Goal: Information Seeking & Learning: Check status

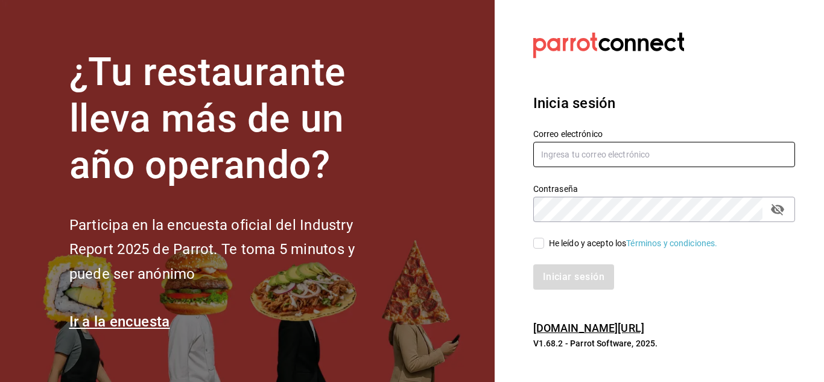
type input "[EMAIL_ADDRESS][PERSON_NAME][DOMAIN_NAME]"
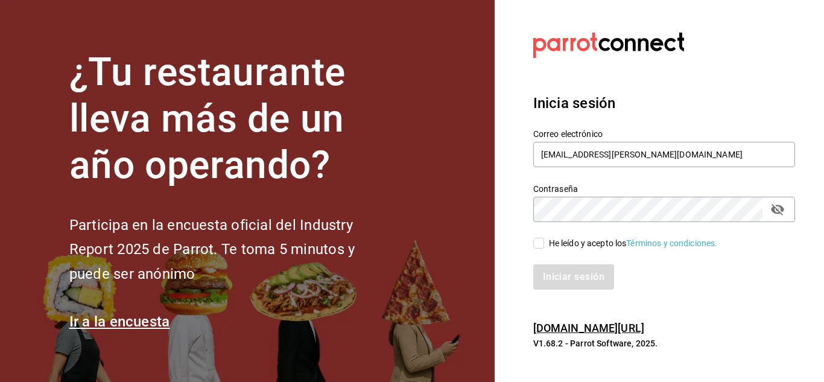
click at [542, 240] on input "He leído y acepto los Términos y condiciones." at bounding box center [538, 243] width 11 height 11
checkbox input "true"
click at [547, 265] on button "Iniciar sesión" at bounding box center [574, 276] width 82 height 25
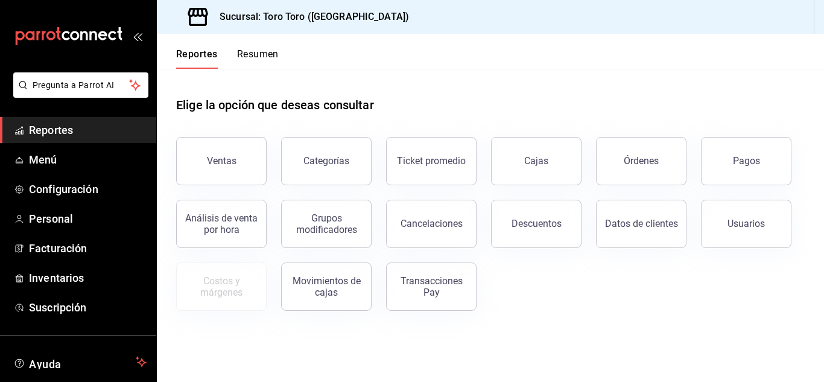
click at [192, 162] on button "Ventas" at bounding box center [221, 161] width 91 height 48
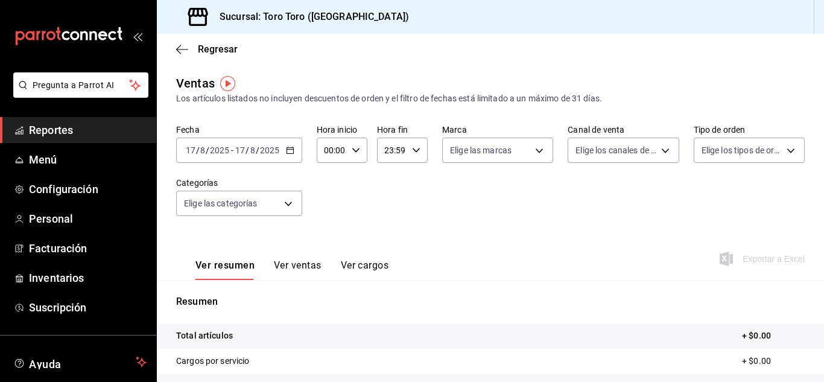
click at [288, 148] on \(Stroke\) "button" at bounding box center [290, 150] width 7 height 7
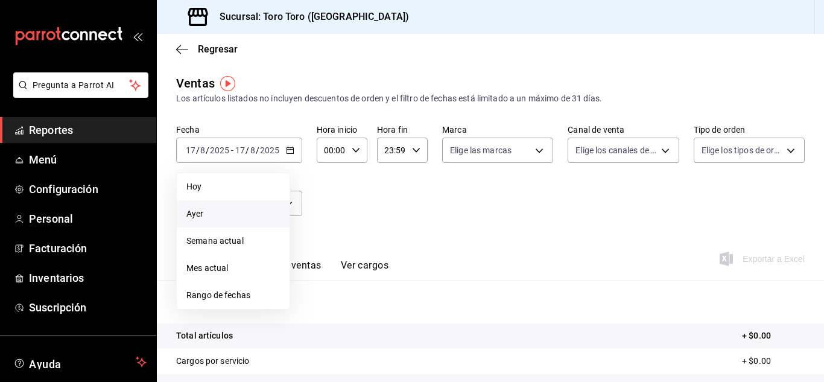
click at [203, 212] on span "Ayer" at bounding box center [233, 214] width 94 height 13
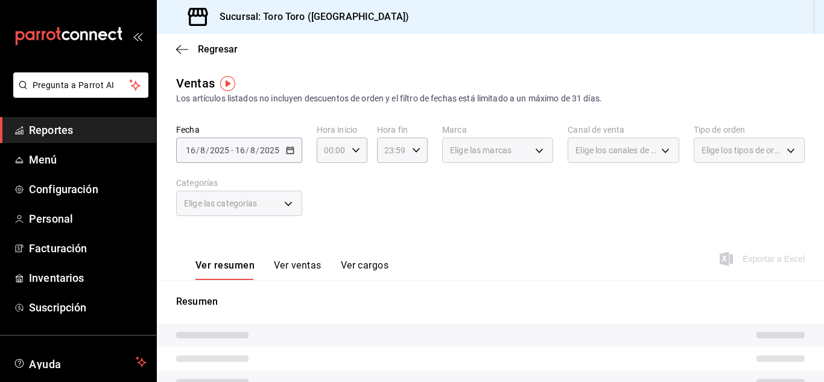
click at [360, 201] on div "Fecha 2025-08-16 16 / 8 / 2025 - 2025-08-16 16 / 8 / 2025 Hora inicio 00:00 Hor…" at bounding box center [490, 177] width 629 height 106
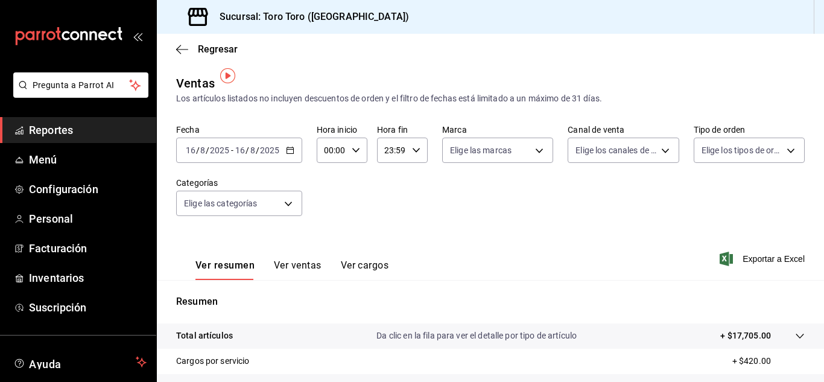
scroll to position [60, 0]
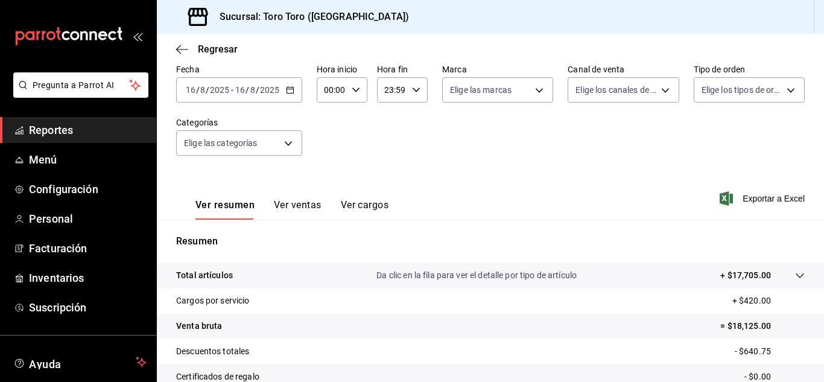
click at [288, 202] on button "Ver ventas" at bounding box center [298, 209] width 48 height 21
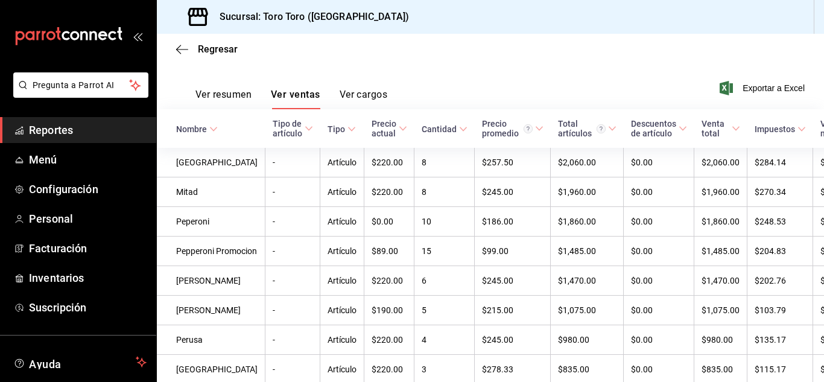
scroll to position [181, 0]
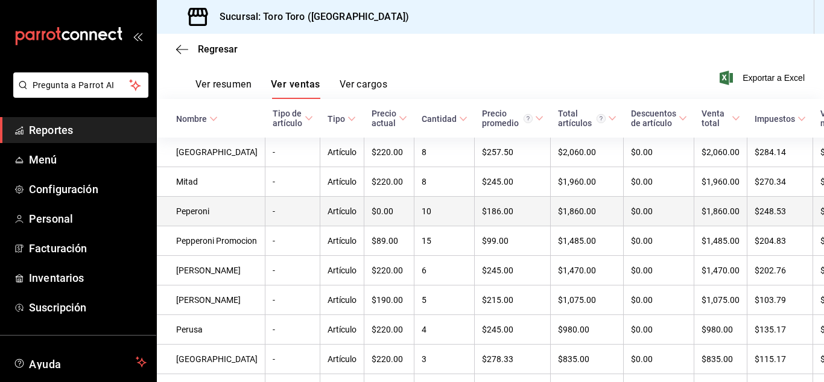
click at [375, 208] on td "$0.00" at bounding box center [389, 212] width 50 height 30
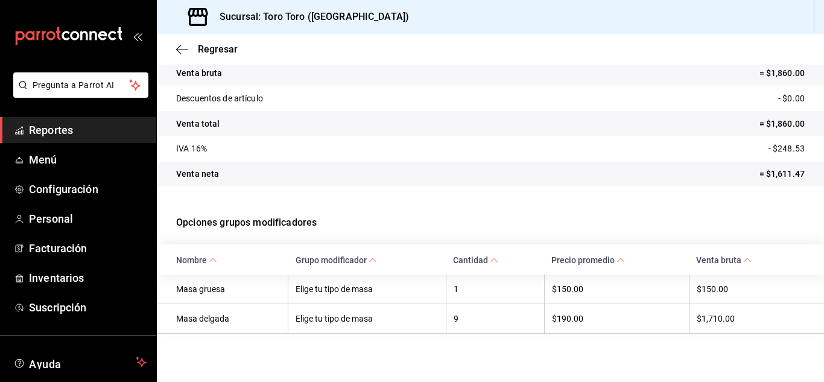
scroll to position [70, 0]
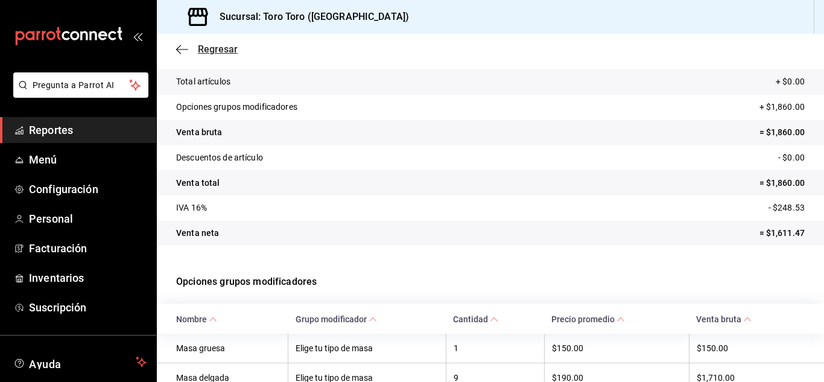
click at [208, 51] on span "Regresar" at bounding box center [218, 48] width 40 height 11
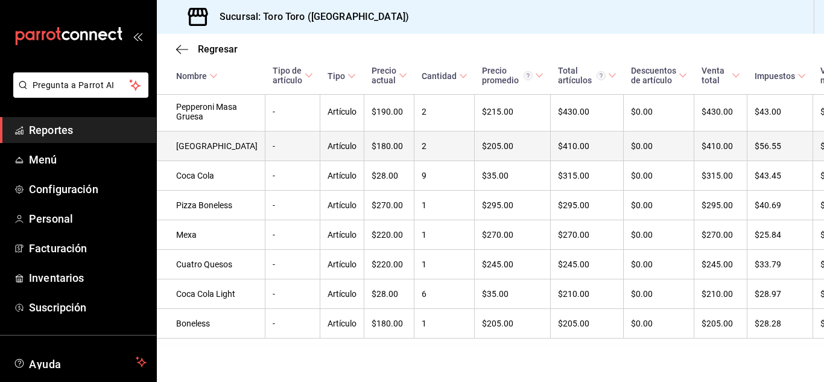
scroll to position [543, 0]
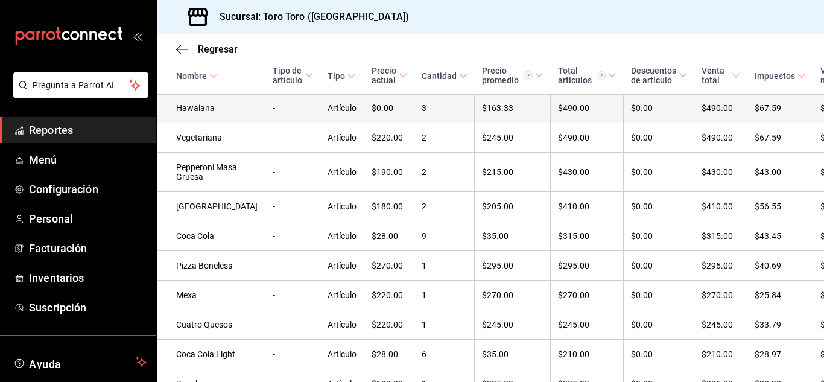
click at [415, 123] on td "3" at bounding box center [445, 109] width 60 height 30
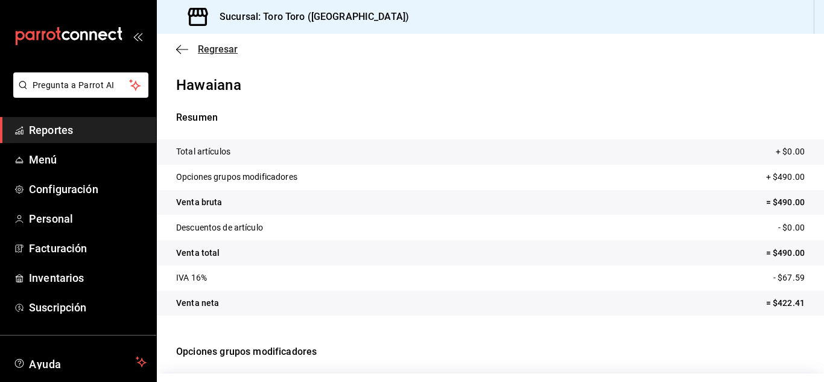
click at [211, 45] on span "Regresar" at bounding box center [218, 48] width 40 height 11
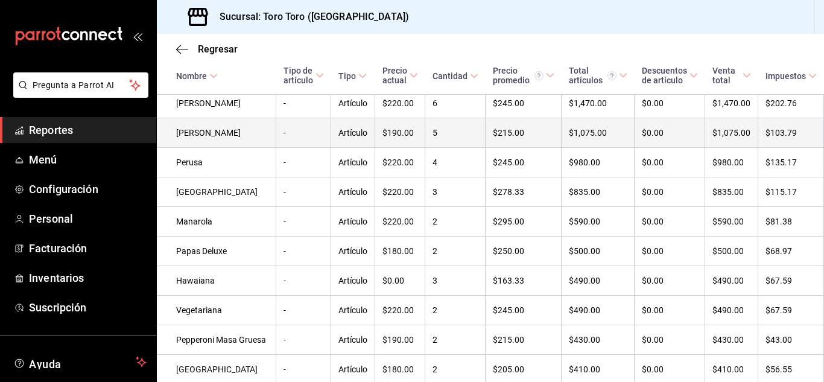
scroll to position [417, 0]
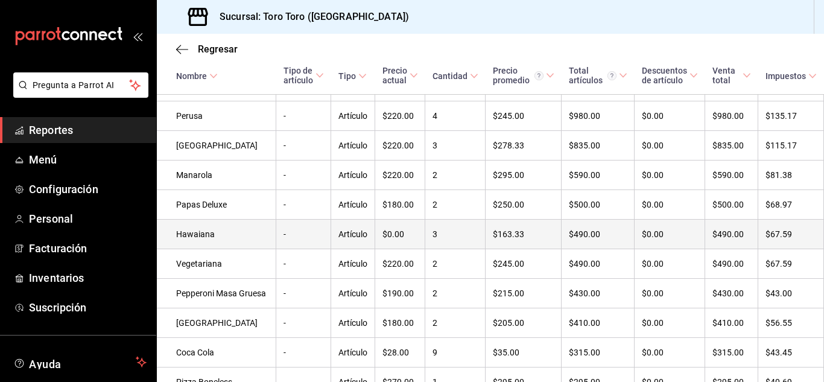
click at [375, 249] on td "$0.00" at bounding box center [400, 235] width 50 height 30
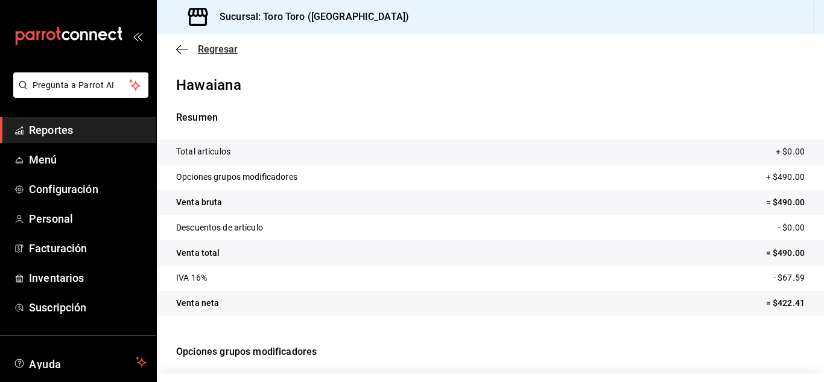
click at [207, 51] on span "Regresar" at bounding box center [218, 48] width 40 height 11
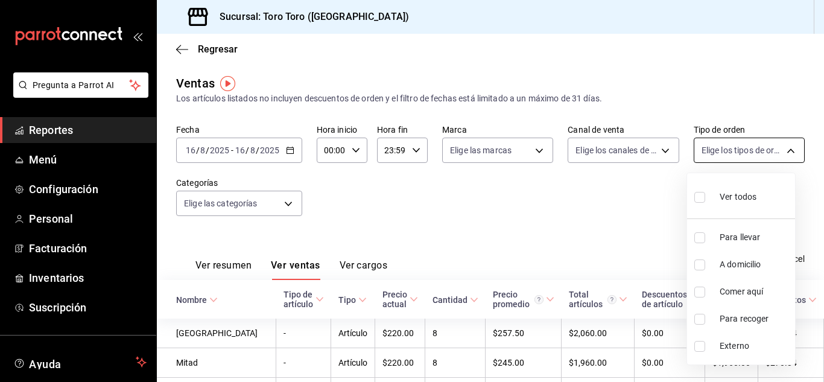
click at [788, 158] on body "Pregunta a Parrot AI Reportes Menú Configuración Personal Facturación Inventari…" at bounding box center [412, 191] width 824 height 382
click at [701, 293] on input "checkbox" at bounding box center [699, 292] width 11 height 11
checkbox input "true"
type input "6c9ac38a-6f7a-4fff-bdb9-60f172351bd2"
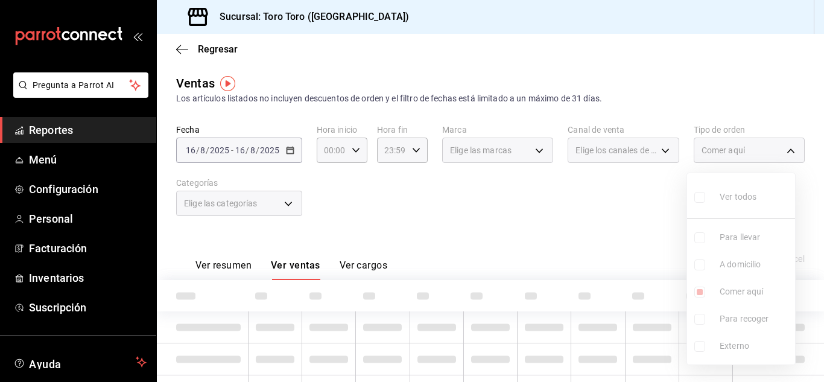
click at [538, 242] on div at bounding box center [412, 191] width 824 height 382
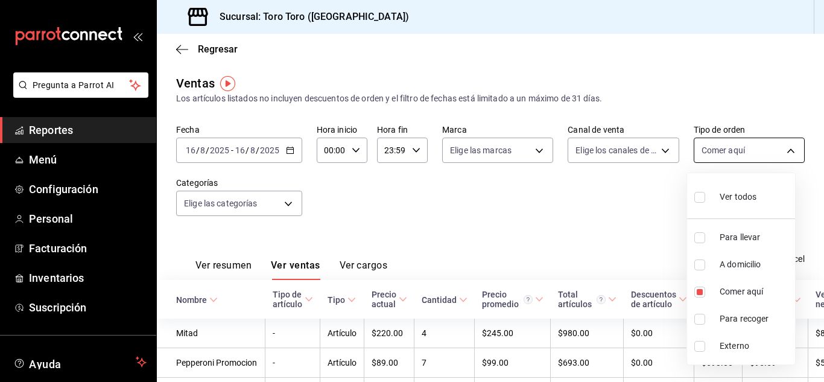
click at [776, 150] on body "Pregunta a Parrot AI Reportes Menú Configuración Personal Facturación Inventari…" at bounding box center [412, 191] width 824 height 382
click at [701, 291] on input "checkbox" at bounding box center [699, 292] width 11 height 11
checkbox input "false"
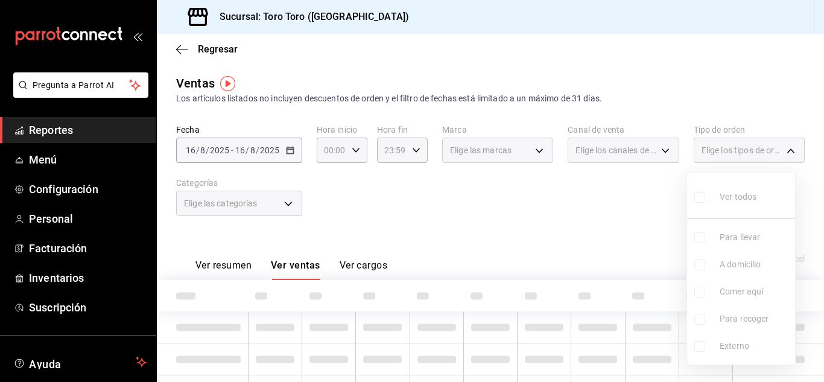
click at [583, 227] on div at bounding box center [412, 191] width 824 height 382
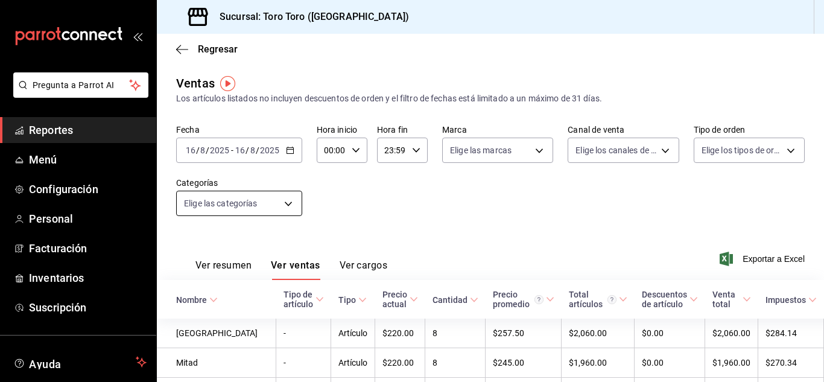
click at [300, 212] on body "Pregunta a Parrot AI Reportes Menú Configuración Personal Facturación Inventari…" at bounding box center [412, 191] width 824 height 382
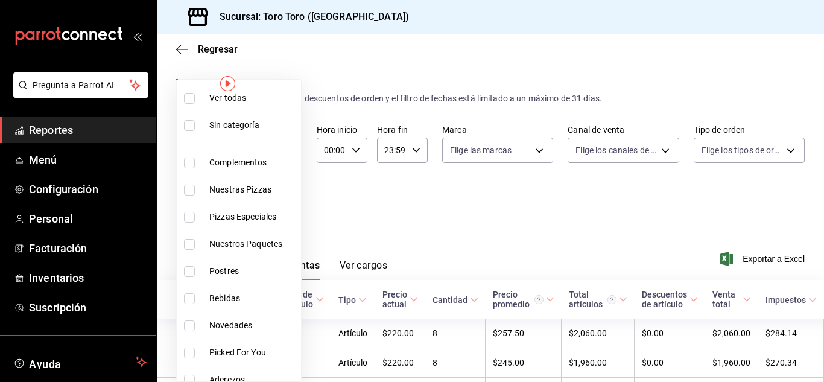
click at [191, 300] on input "checkbox" at bounding box center [189, 298] width 11 height 11
checkbox input "true"
type input "b7036455-b84b-4f87-8260-2e38ca45290f"
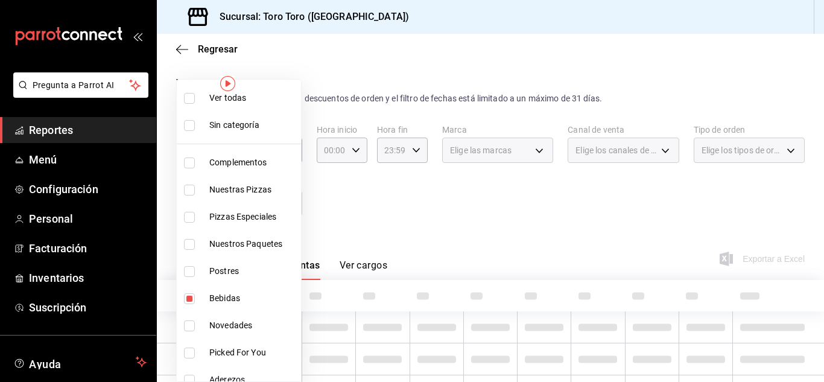
click at [392, 210] on div at bounding box center [412, 191] width 824 height 382
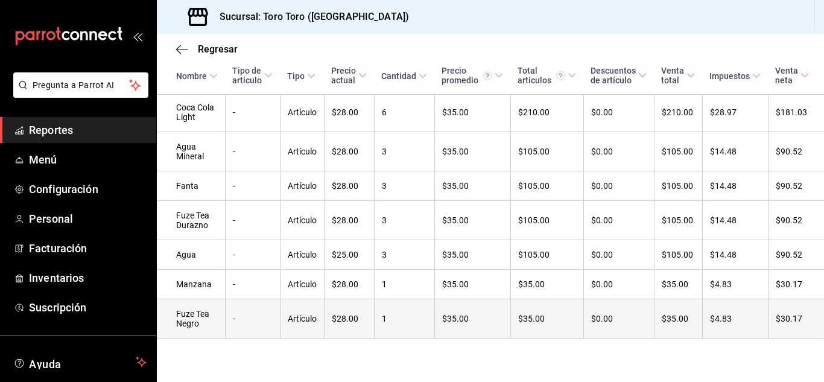
scroll to position [295, 0]
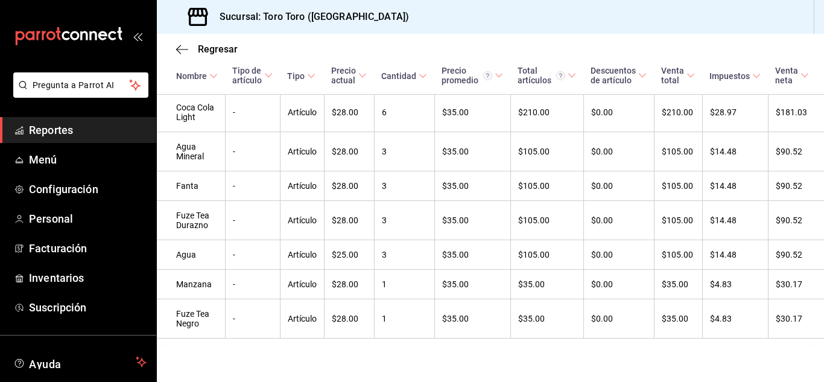
click at [105, 33] on icon "mailbox folders" at bounding box center [68, 36] width 109 height 18
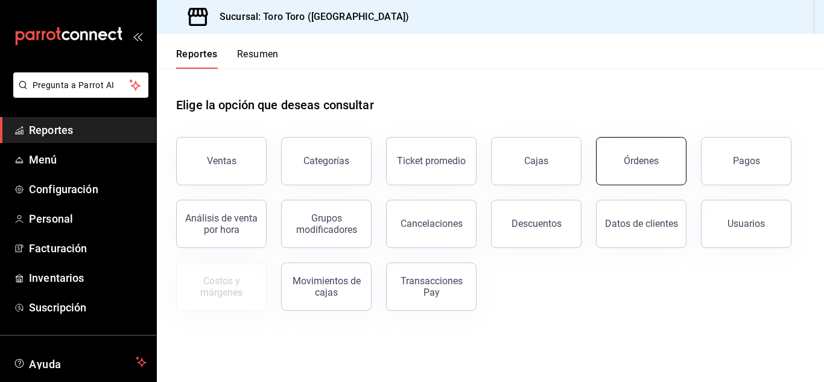
click at [615, 165] on button "Órdenes" at bounding box center [641, 161] width 91 height 48
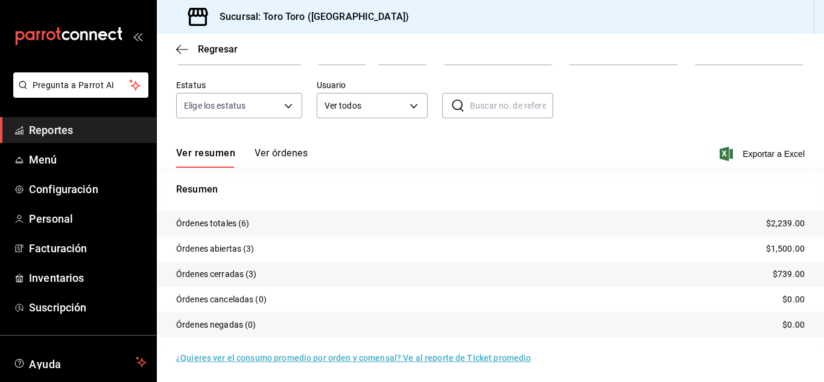
scroll to position [92, 0]
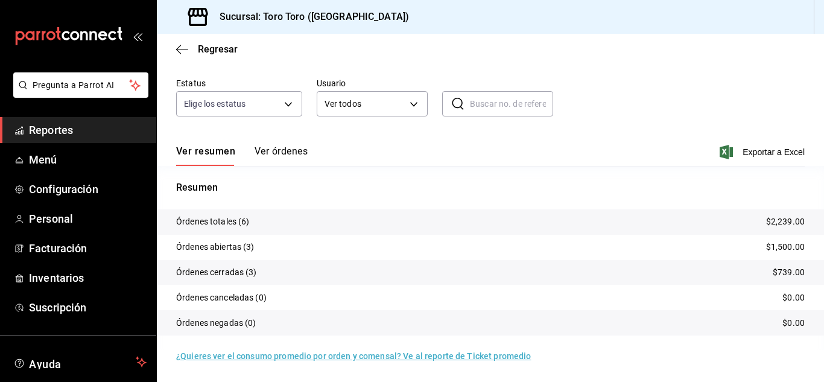
click at [74, 128] on span "Reportes" at bounding box center [88, 130] width 118 height 16
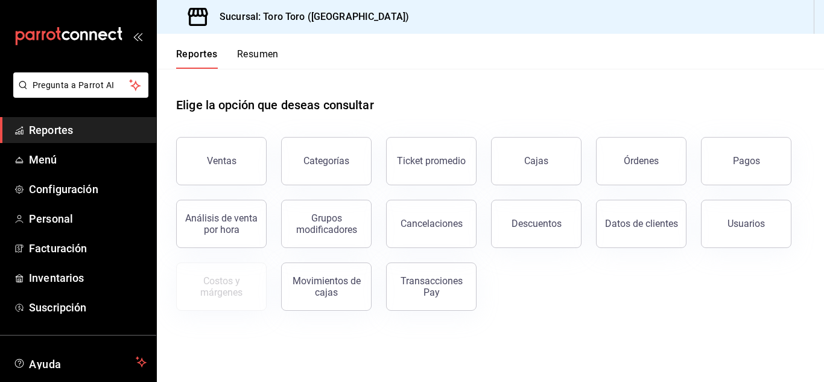
click at [789, 180] on div "Pagos" at bounding box center [739, 153] width 105 height 63
click at [753, 168] on button "Pagos" at bounding box center [746, 161] width 91 height 48
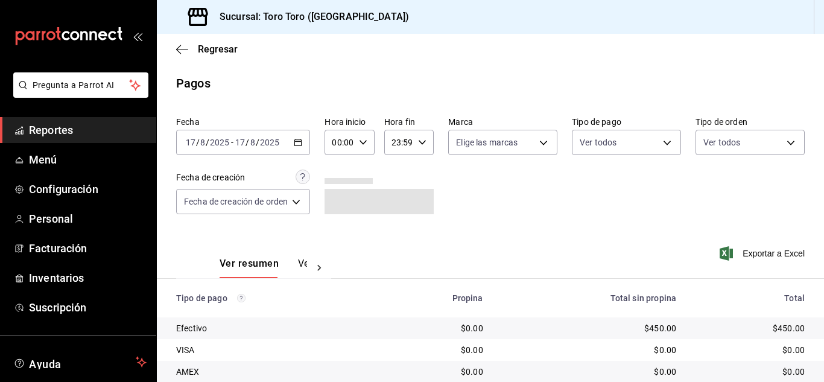
scroll to position [173, 0]
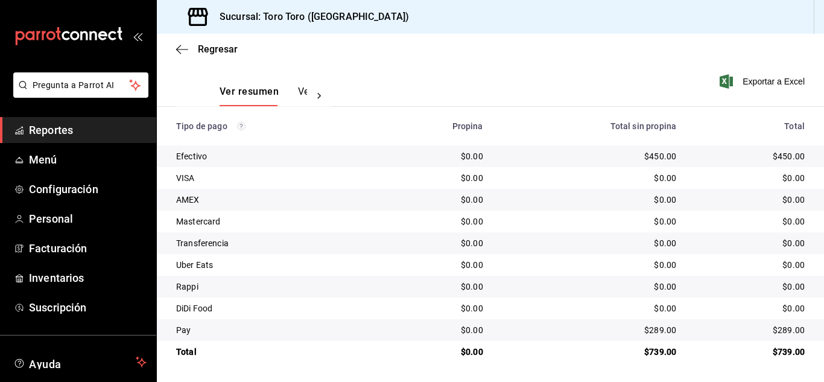
click at [68, 125] on span "Reportes" at bounding box center [88, 130] width 118 height 16
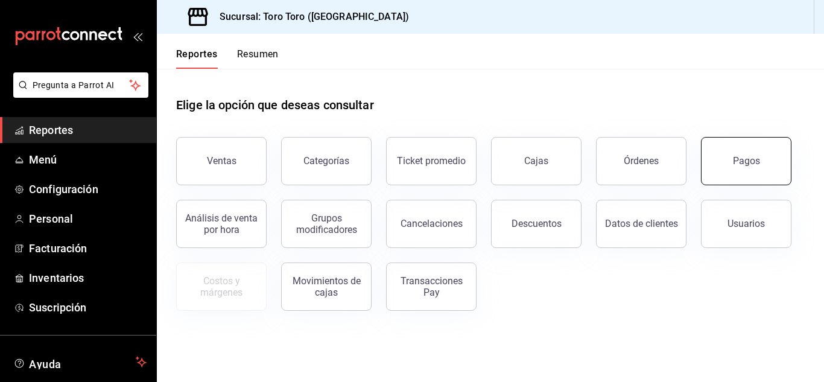
click at [745, 173] on button "Pagos" at bounding box center [746, 161] width 91 height 48
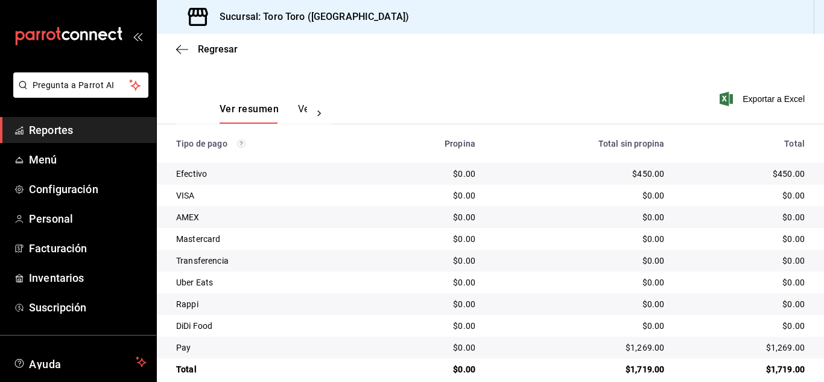
scroll to position [173, 0]
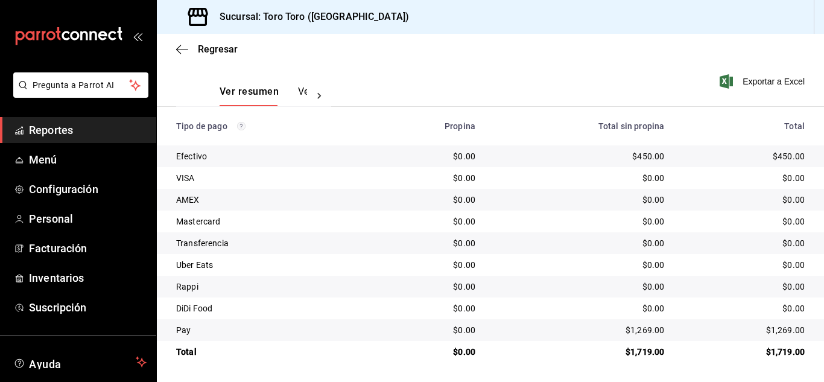
drag, startPoint x: 48, startPoint y: 122, endPoint x: 46, endPoint y: 141, distance: 18.8
click at [48, 122] on span "Reportes" at bounding box center [88, 130] width 118 height 16
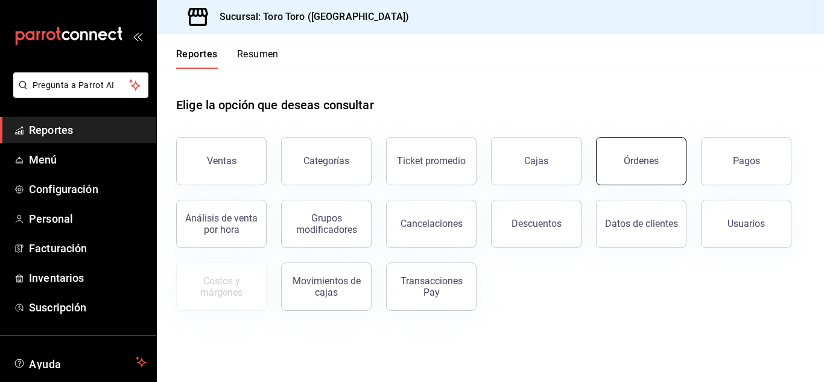
click at [646, 162] on div "Órdenes" at bounding box center [641, 160] width 35 height 11
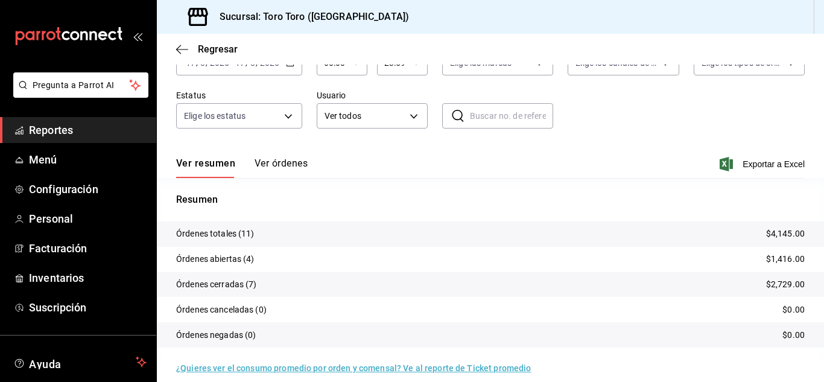
scroll to position [92, 0]
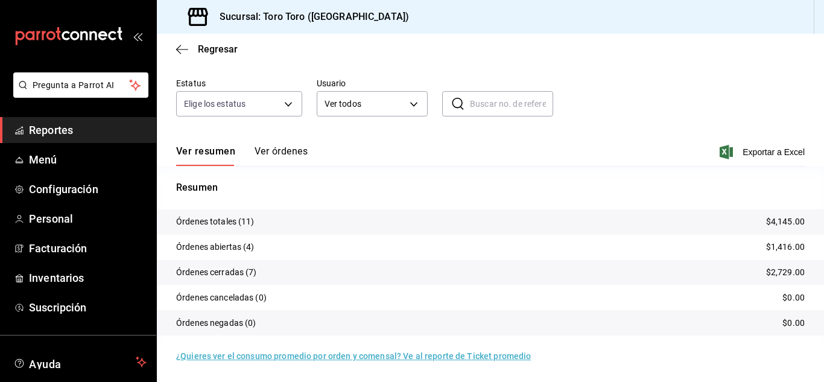
click at [62, 126] on span "Reportes" at bounding box center [88, 130] width 118 height 16
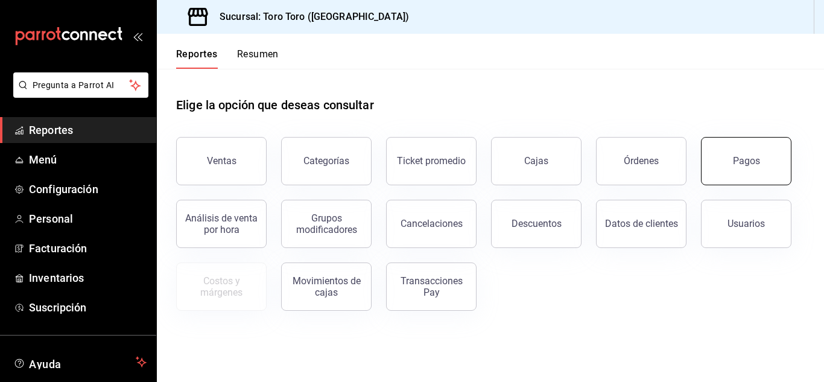
click at [731, 150] on button "Pagos" at bounding box center [746, 161] width 91 height 48
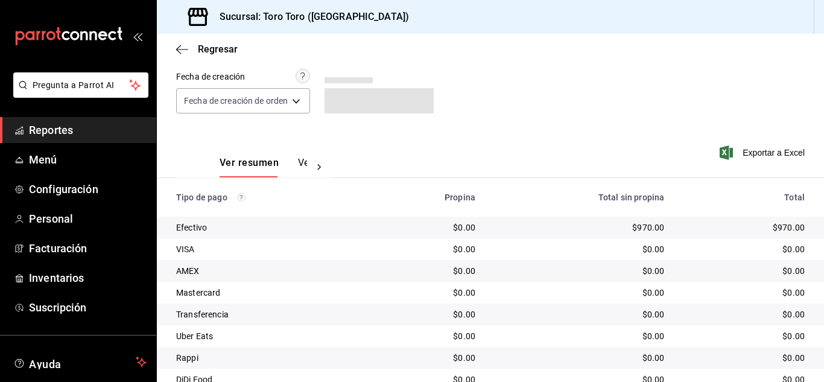
scroll to position [173, 0]
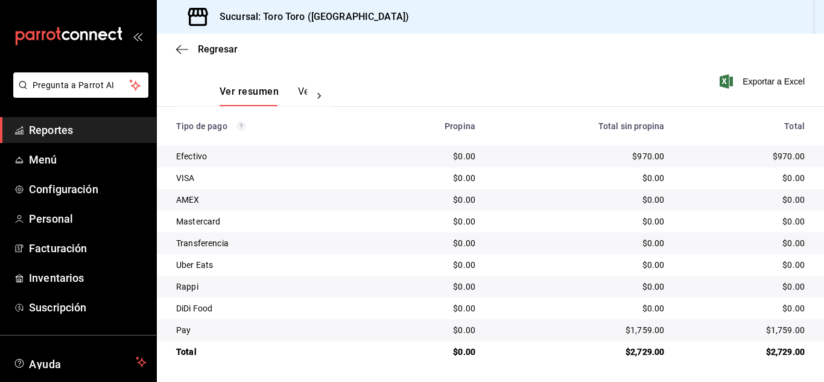
click at [60, 127] on span "Reportes" at bounding box center [88, 130] width 118 height 16
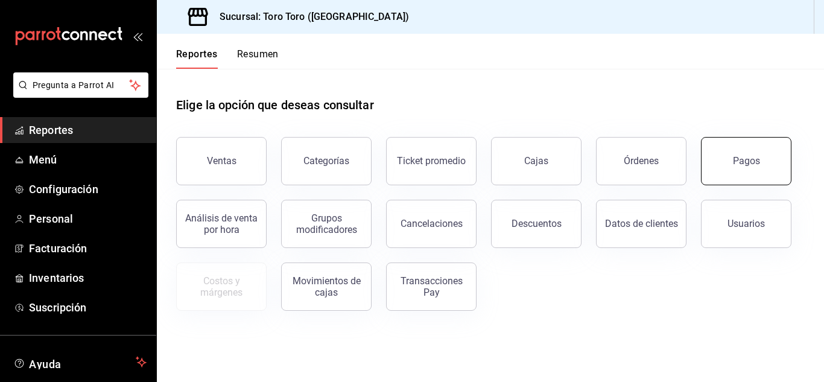
click at [725, 151] on button "Pagos" at bounding box center [746, 161] width 91 height 48
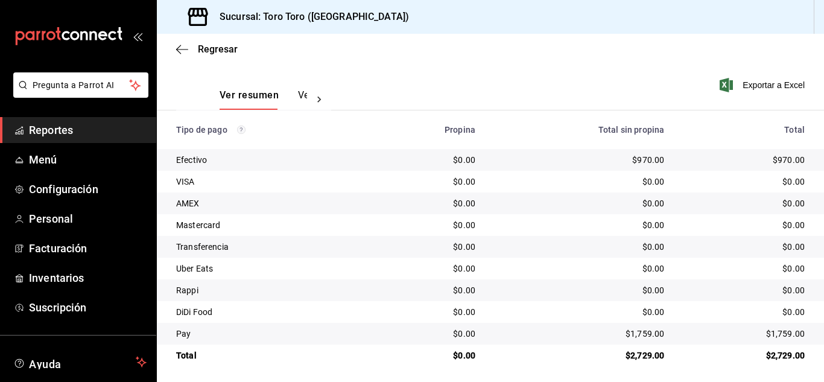
scroll to position [173, 0]
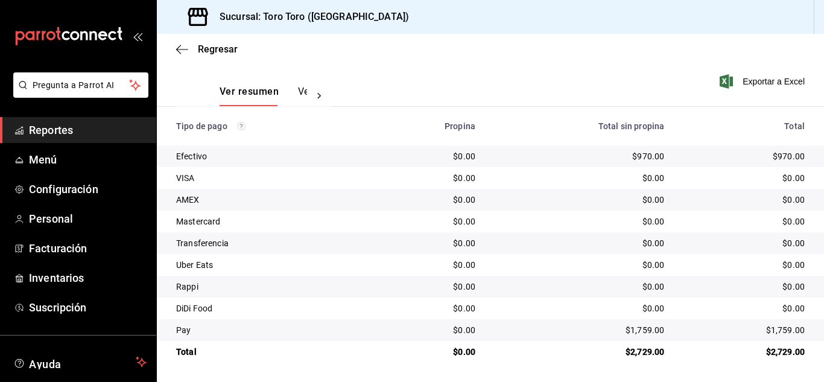
click at [55, 124] on span "Reportes" at bounding box center [88, 130] width 118 height 16
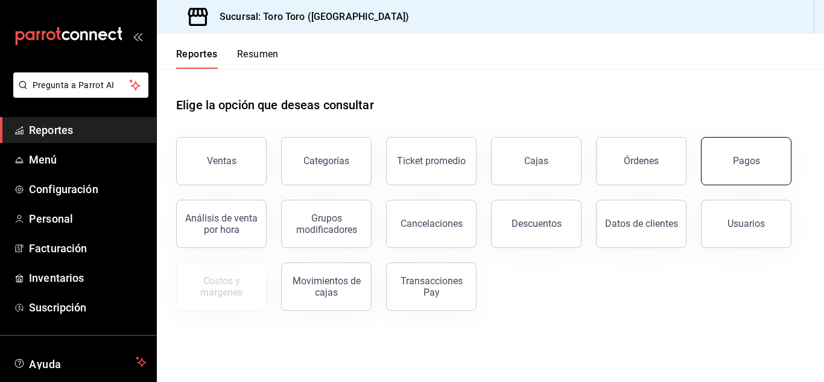
click at [751, 168] on button "Pagos" at bounding box center [746, 161] width 91 height 48
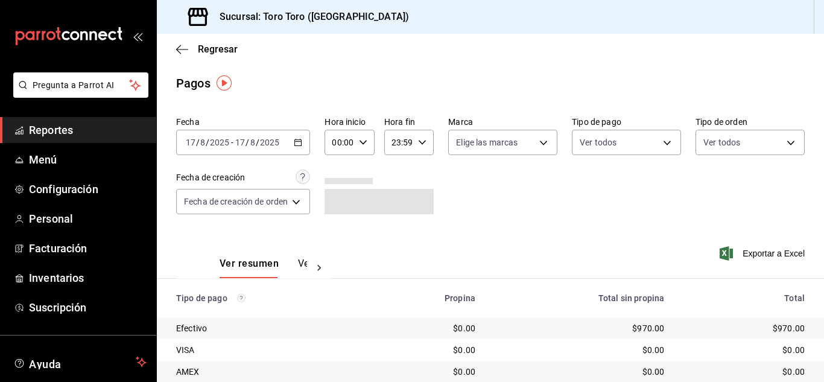
scroll to position [173, 0]
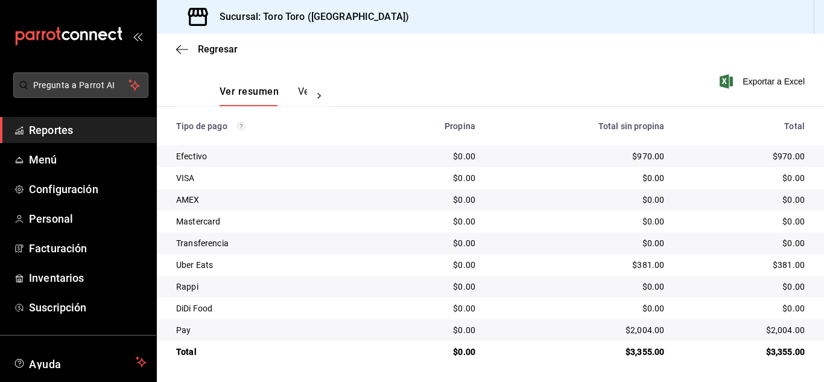
drag, startPoint x: 45, startPoint y: 133, endPoint x: 96, endPoint y: 90, distance: 67.2
click at [45, 133] on span "Reportes" at bounding box center [88, 130] width 118 height 16
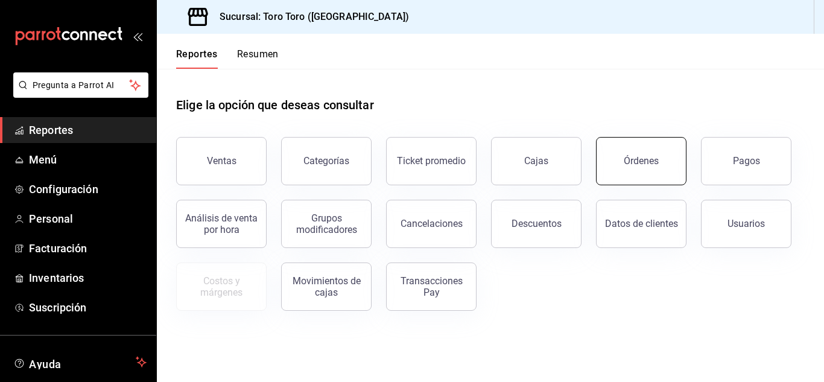
click at [656, 168] on button "Órdenes" at bounding box center [641, 161] width 91 height 48
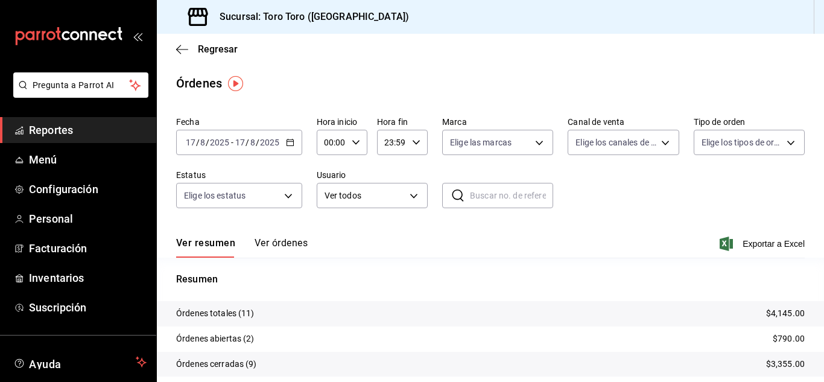
drag, startPoint x: 48, startPoint y: 130, endPoint x: 63, endPoint y: 135, distance: 15.8
click at [48, 130] on span "Reportes" at bounding box center [88, 130] width 118 height 16
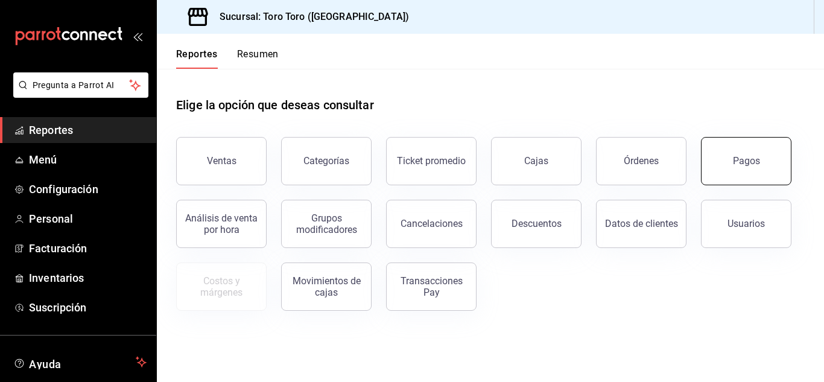
click at [746, 159] on div "Pagos" at bounding box center [746, 160] width 27 height 11
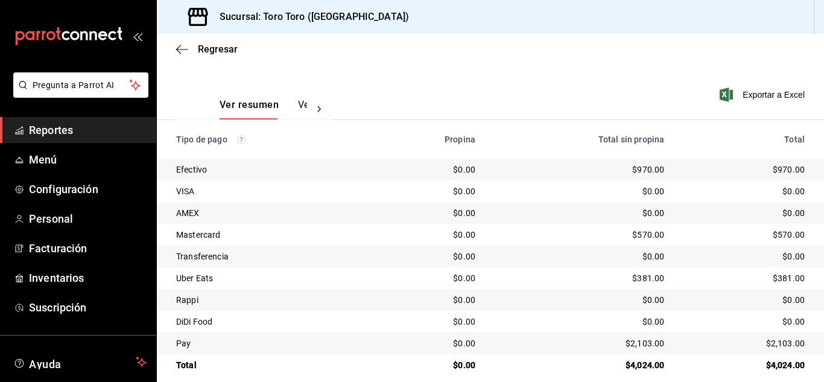
scroll to position [173, 0]
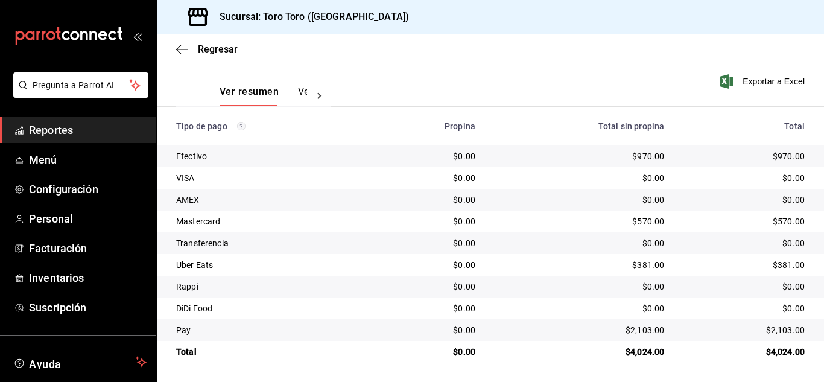
click at [60, 121] on link "Reportes" at bounding box center [78, 130] width 156 height 26
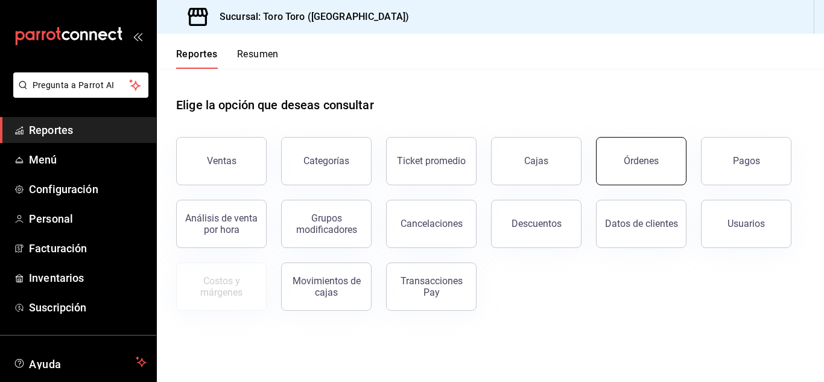
click at [622, 171] on button "Órdenes" at bounding box center [641, 161] width 91 height 48
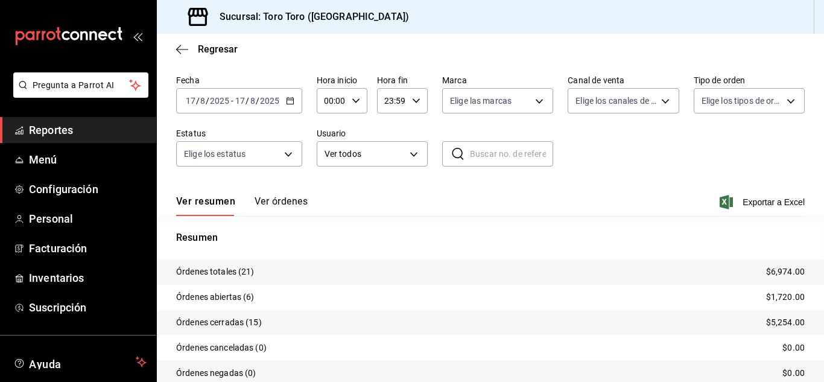
scroll to position [60, 0]
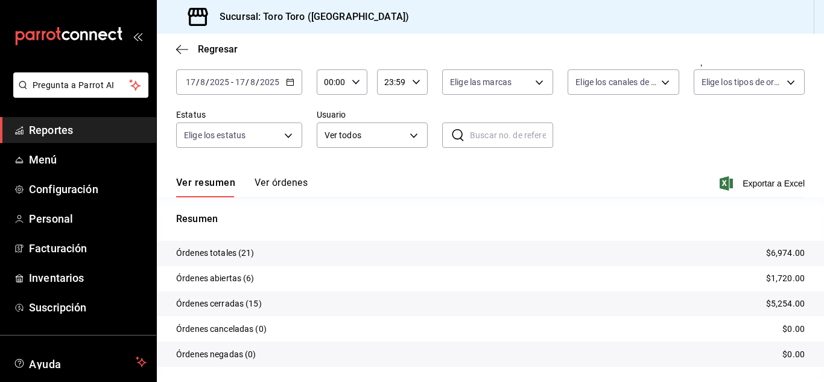
click at [67, 136] on span "Reportes" at bounding box center [88, 130] width 118 height 16
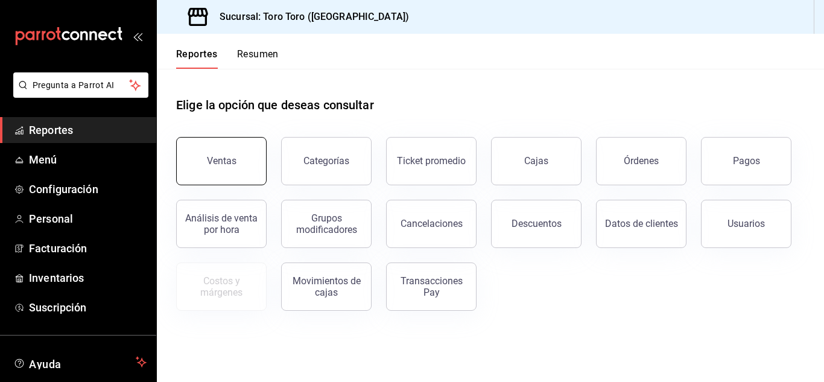
click at [214, 158] on div "Ventas" at bounding box center [222, 160] width 30 height 11
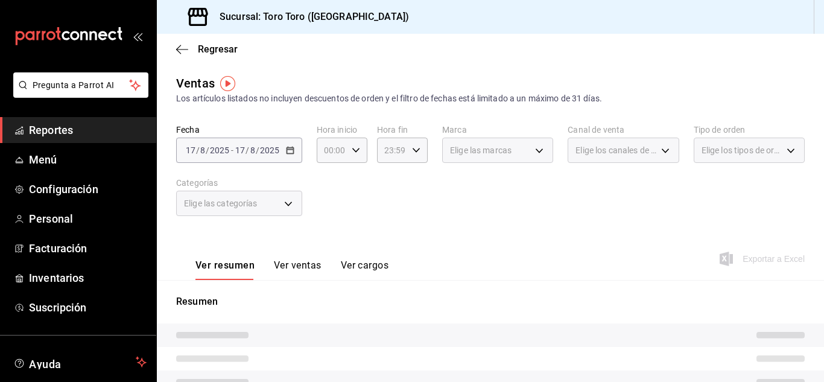
click at [376, 264] on button "Ver cargos" at bounding box center [365, 269] width 48 height 21
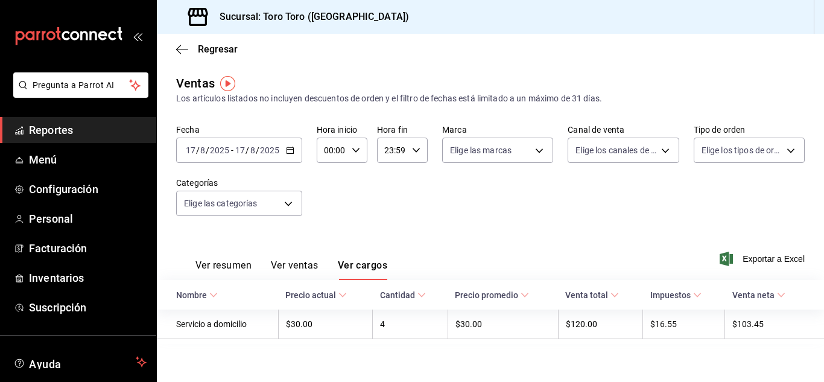
click at [56, 132] on span "Reportes" at bounding box center [88, 130] width 118 height 16
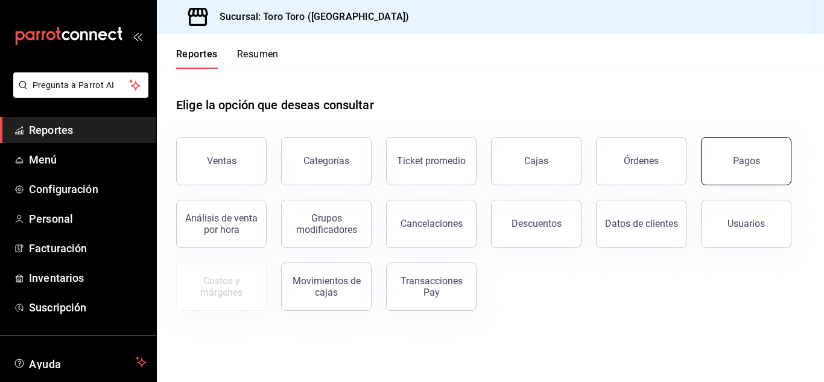
click at [714, 174] on button "Pagos" at bounding box center [746, 161] width 91 height 48
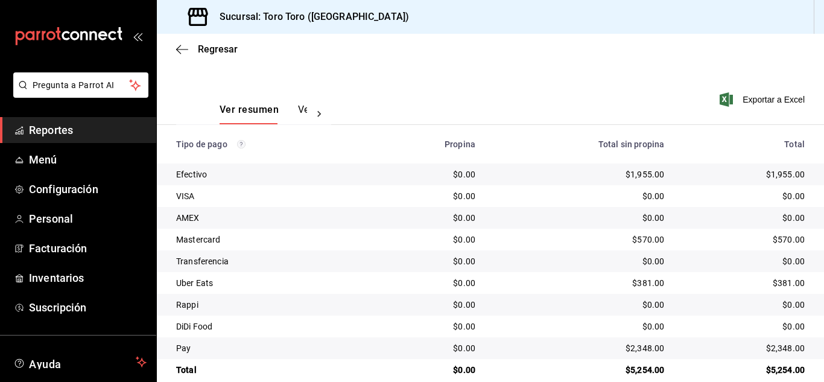
scroll to position [173, 0]
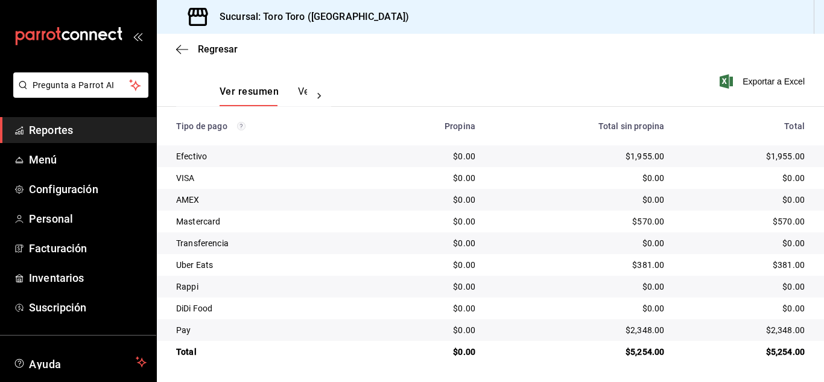
click at [59, 123] on span "Reportes" at bounding box center [88, 130] width 118 height 16
